Goal: Task Accomplishment & Management: Complete application form

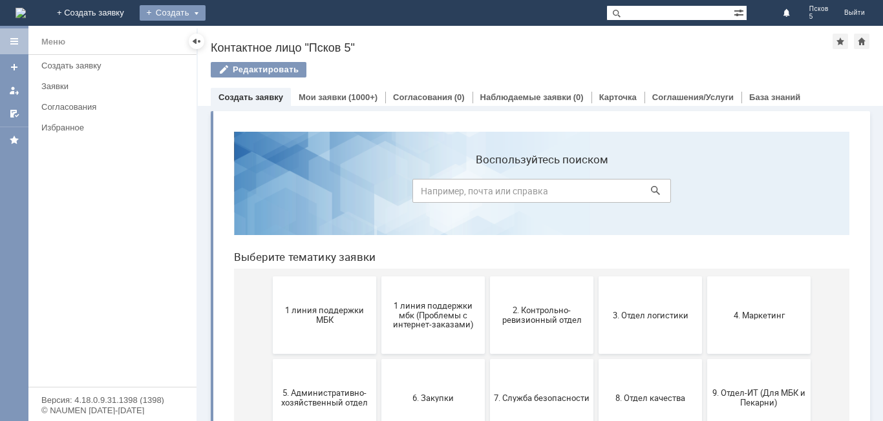
click at [206, 10] on div "Создать" at bounding box center [173, 13] width 66 height 16
click at [240, 41] on link "Заявка" at bounding box center [191, 39] width 98 height 16
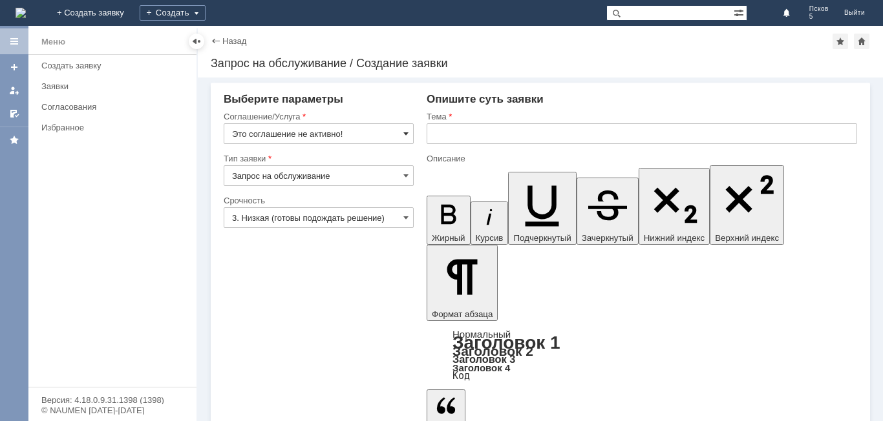
click at [409, 136] on span at bounding box center [405, 134] width 5 height 10
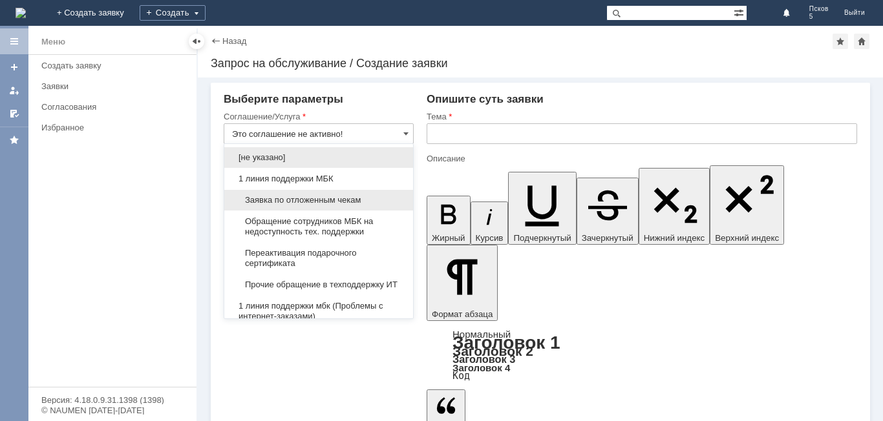
click at [338, 195] on div "Заявка по отложенным чекам" at bounding box center [318, 200] width 189 height 21
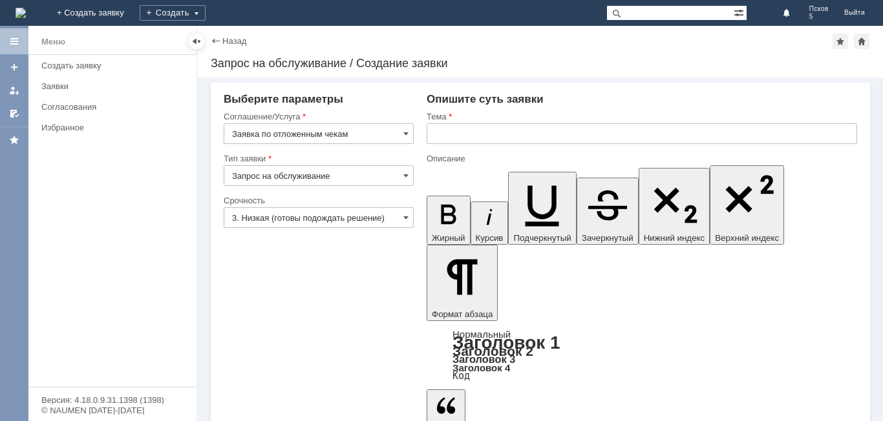
type input "Заявка по отложенным чекам"
click at [438, 138] on input "text" at bounding box center [642, 133] width 430 height 21
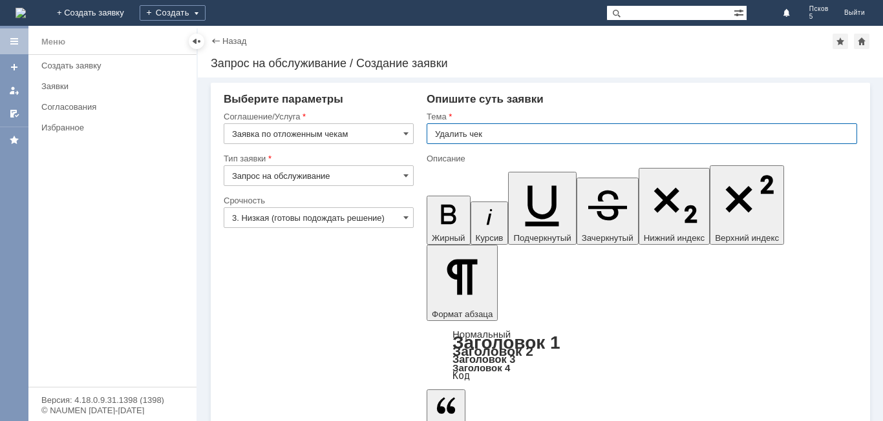
type input "Удалить чек"
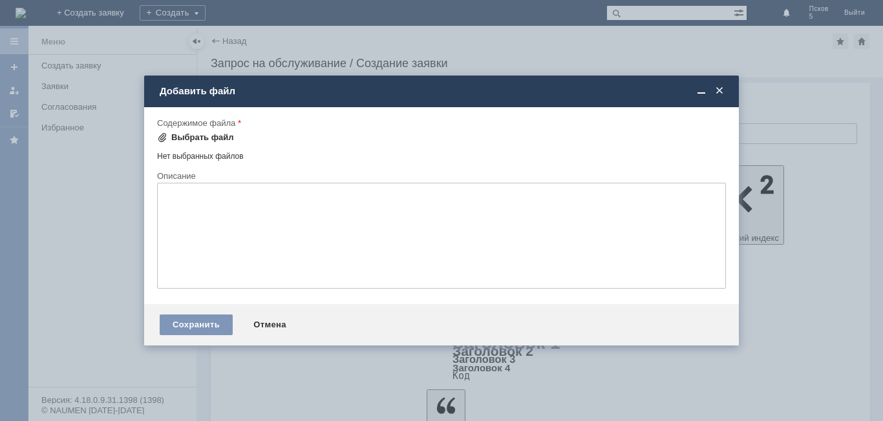
click at [180, 138] on div "Выбрать файл" at bounding box center [202, 138] width 63 height 10
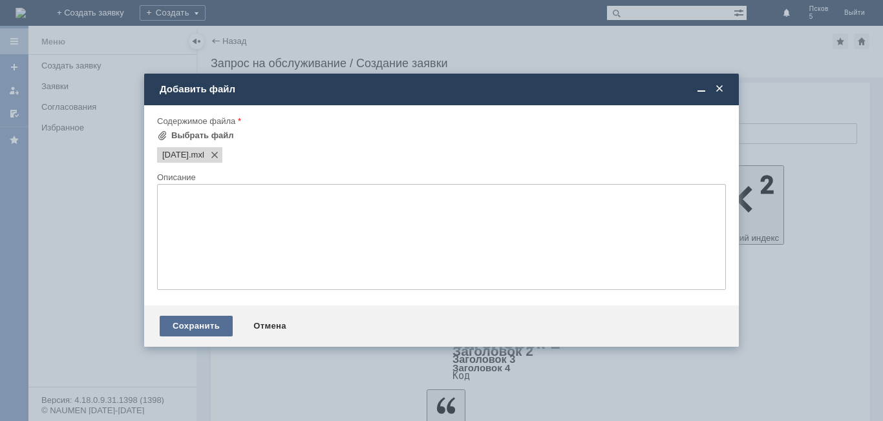
click at [218, 324] on div "Сохранить" at bounding box center [196, 326] width 73 height 21
